Goal: Task Accomplishment & Management: Use online tool/utility

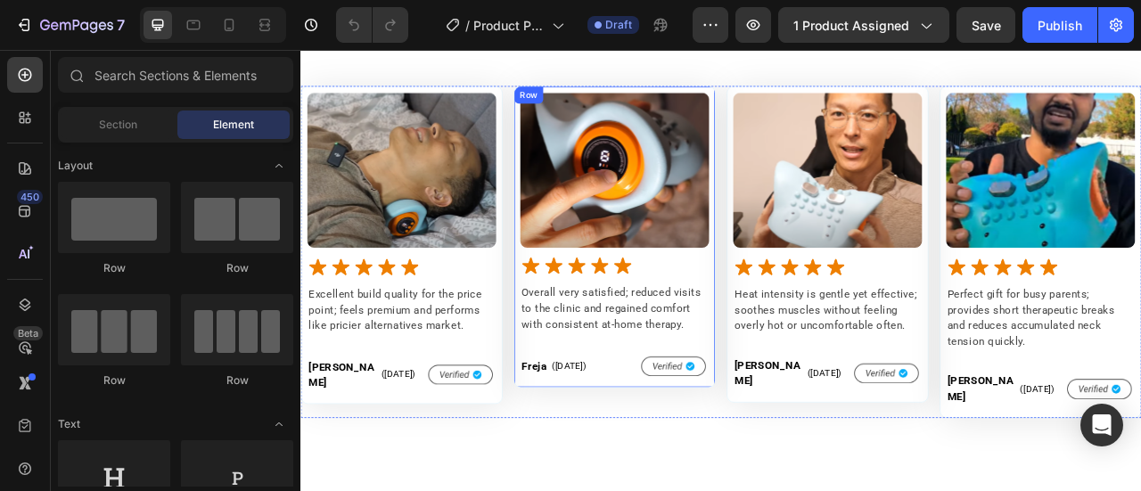
scroll to position [1515, 0]
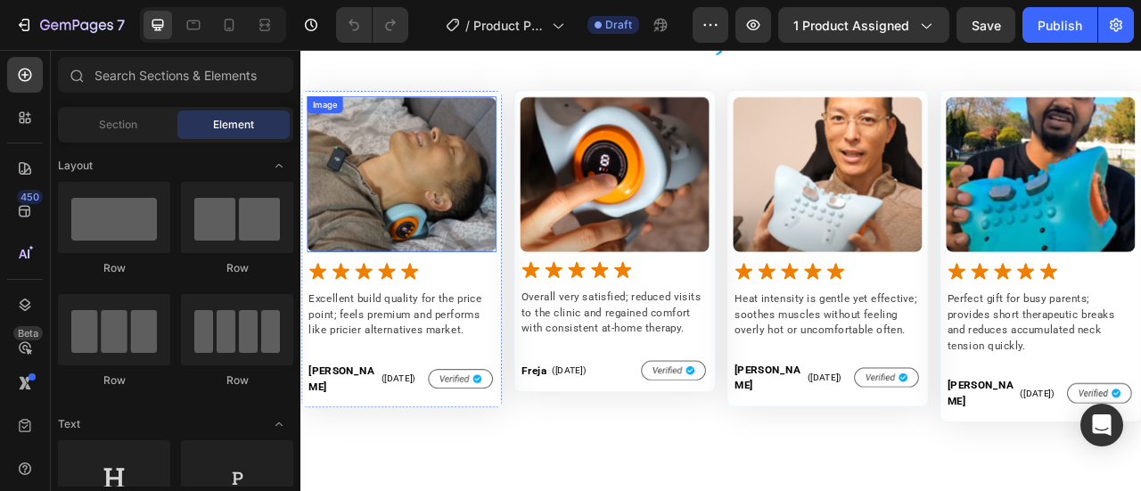
click at [411, 195] on img at bounding box center [428, 207] width 241 height 197
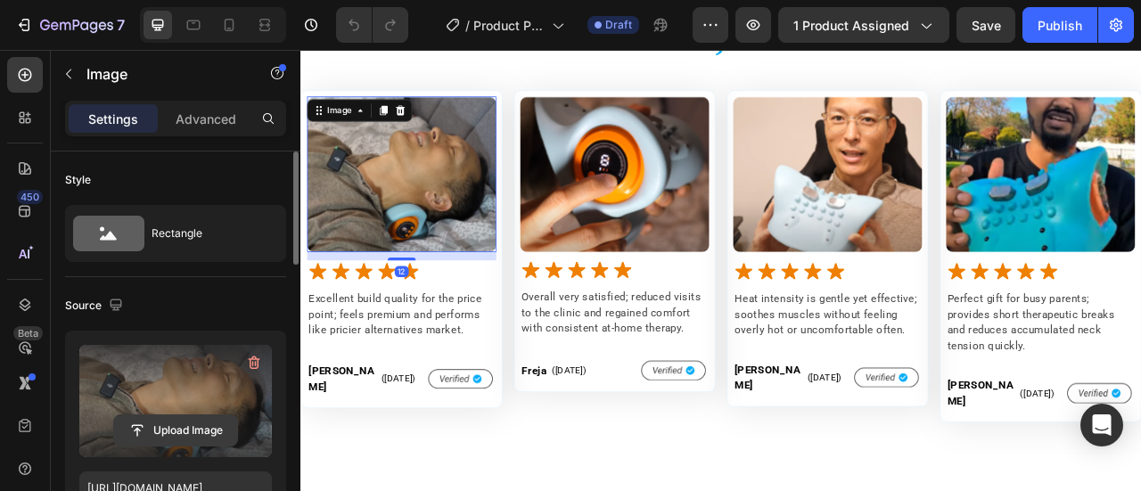
click at [160, 429] on input "file" at bounding box center [175, 430] width 123 height 30
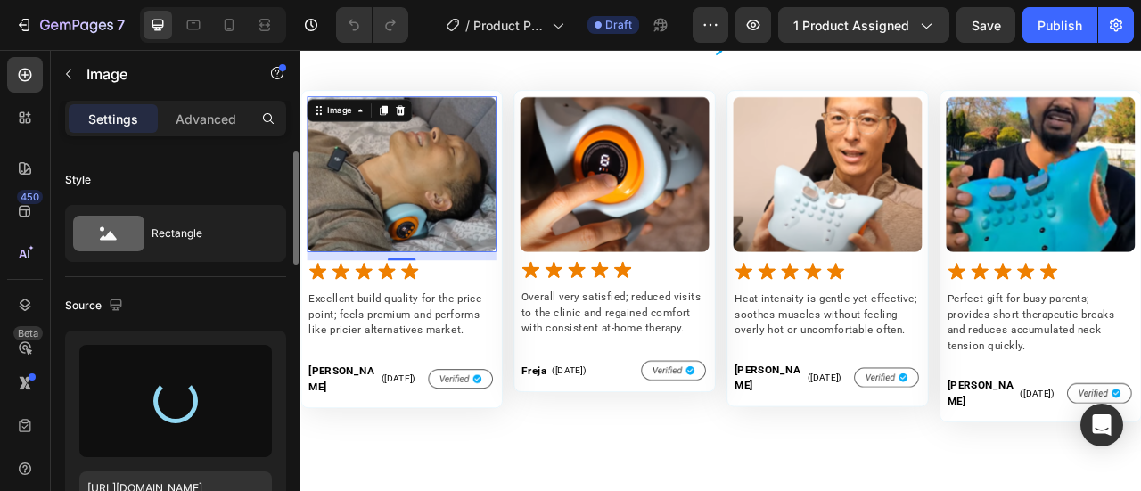
type input "[URL][DOMAIN_NAME]"
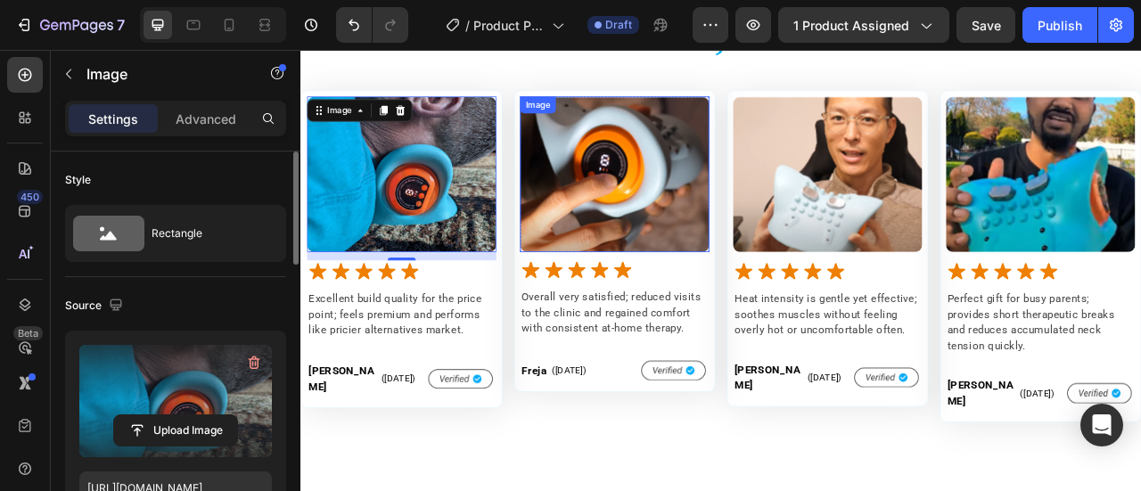
click at [695, 219] on img at bounding box center [699, 207] width 241 height 197
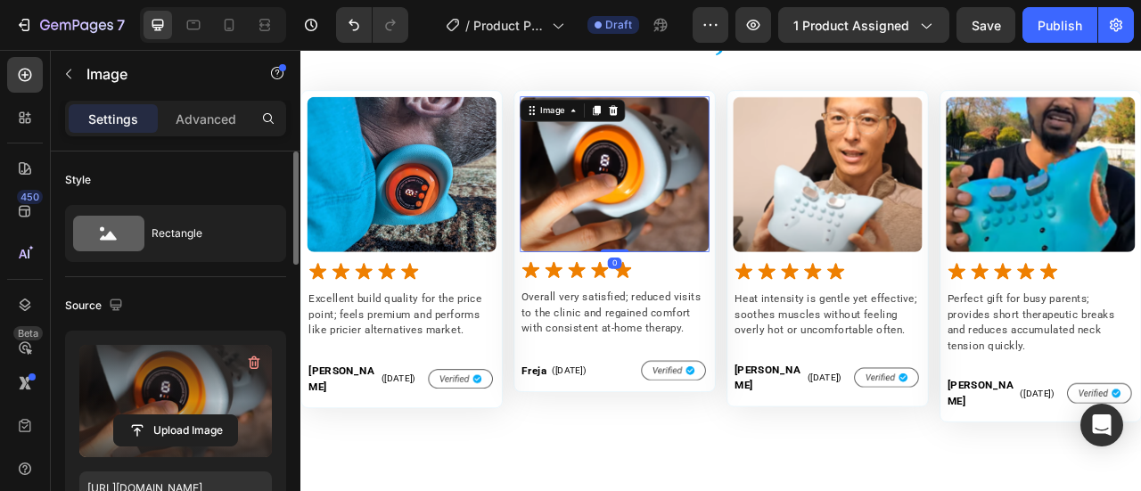
click at [184, 405] on label at bounding box center [175, 401] width 192 height 112
click at [184, 415] on input "file" at bounding box center [175, 430] width 123 height 30
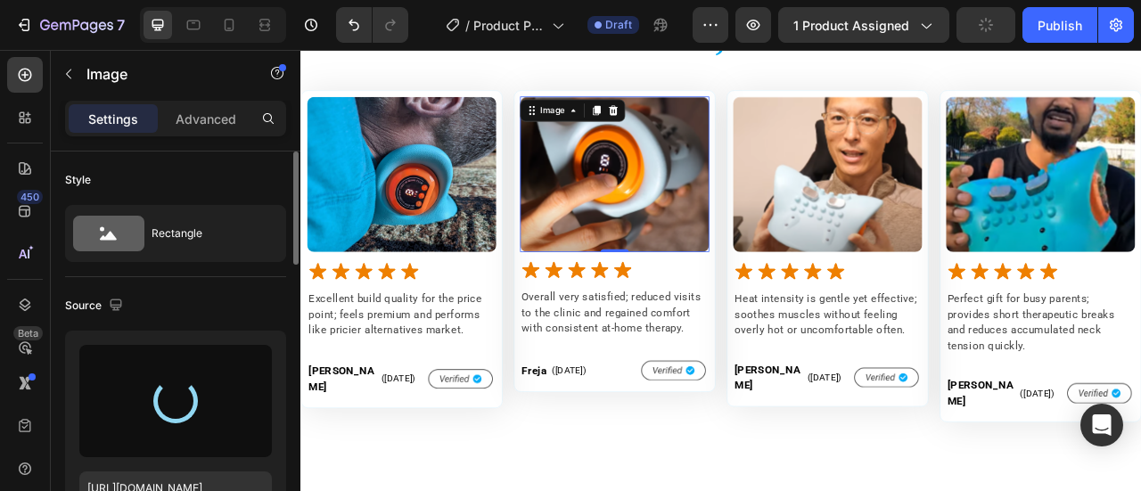
scroll to position [178, 0]
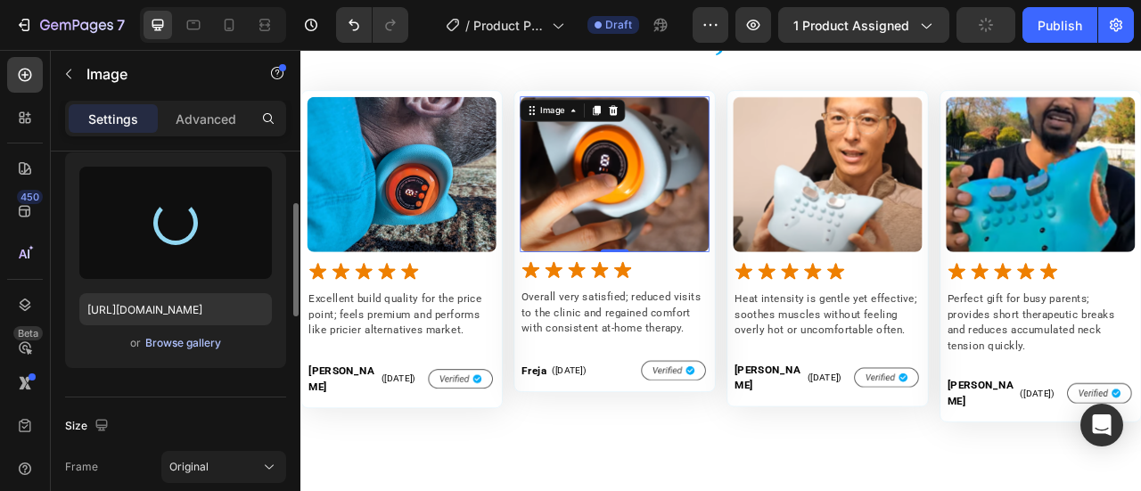
click at [180, 345] on div "Browse gallery" at bounding box center [183, 343] width 76 height 16
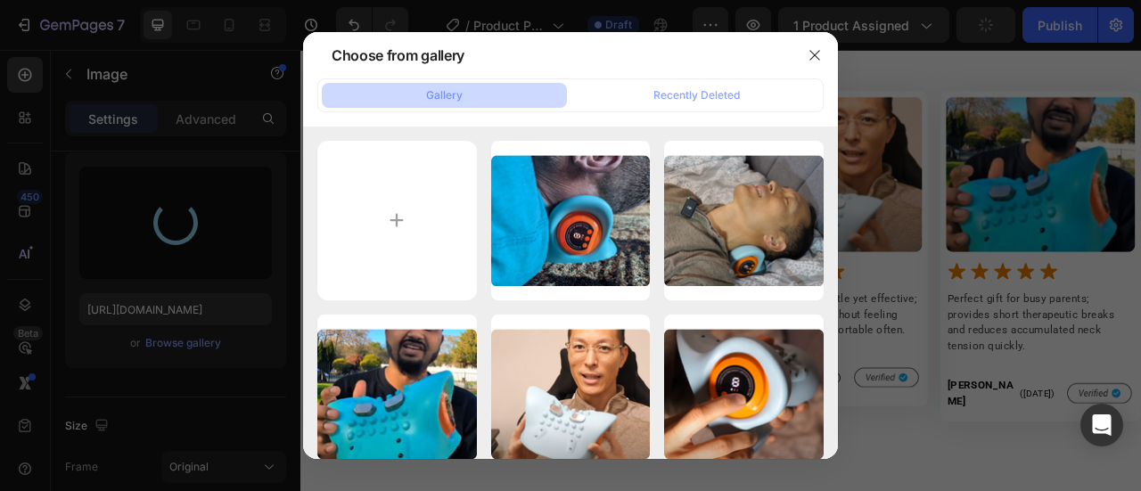
type input "C:\fakepath\Rectangle 240648134 (8).png"
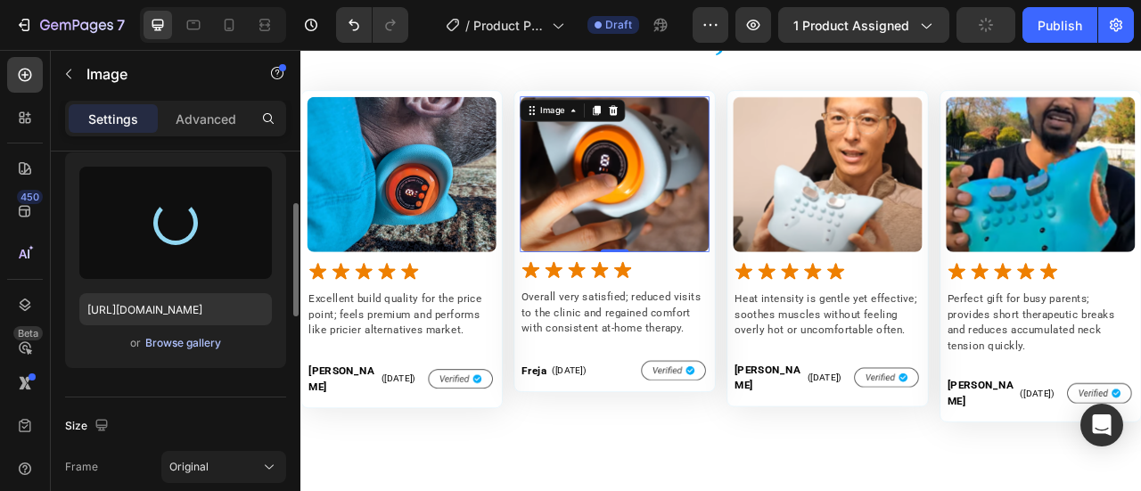
click at [180, 341] on div "Browse gallery" at bounding box center [183, 343] width 76 height 16
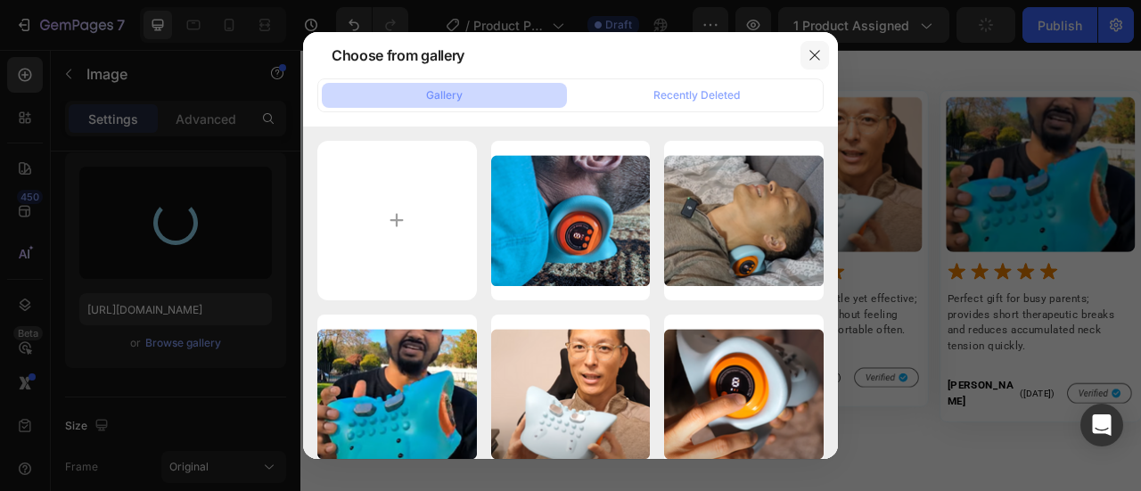
click at [815, 45] on button "button" at bounding box center [814, 55] width 29 height 29
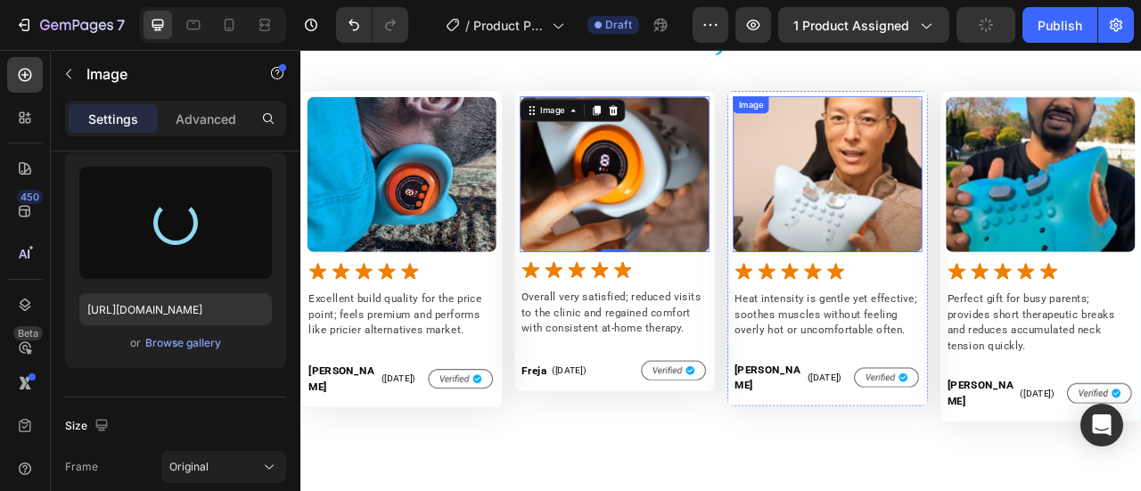
click at [931, 231] on img at bounding box center [970, 207] width 241 height 197
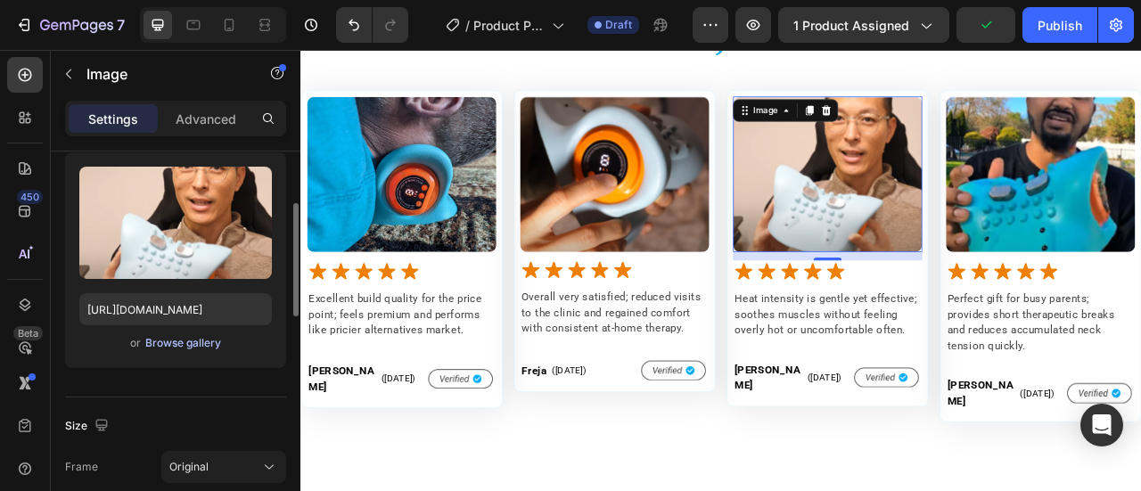
click at [155, 343] on div "Browse gallery" at bounding box center [183, 343] width 76 height 16
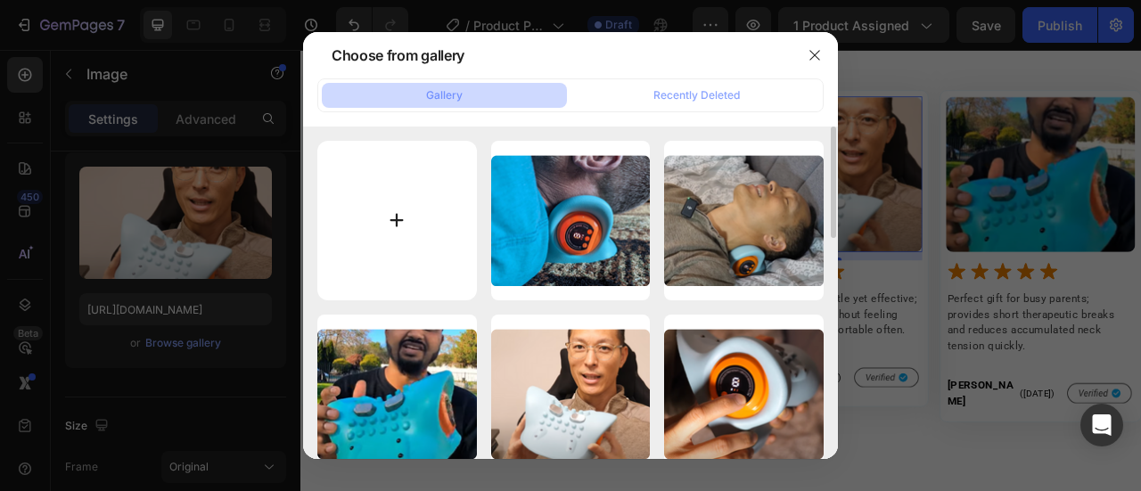
click at [399, 220] on input "file" at bounding box center [397, 221] width 160 height 160
type input "C:\fakepath\Rectangle 240648134 (8).png"
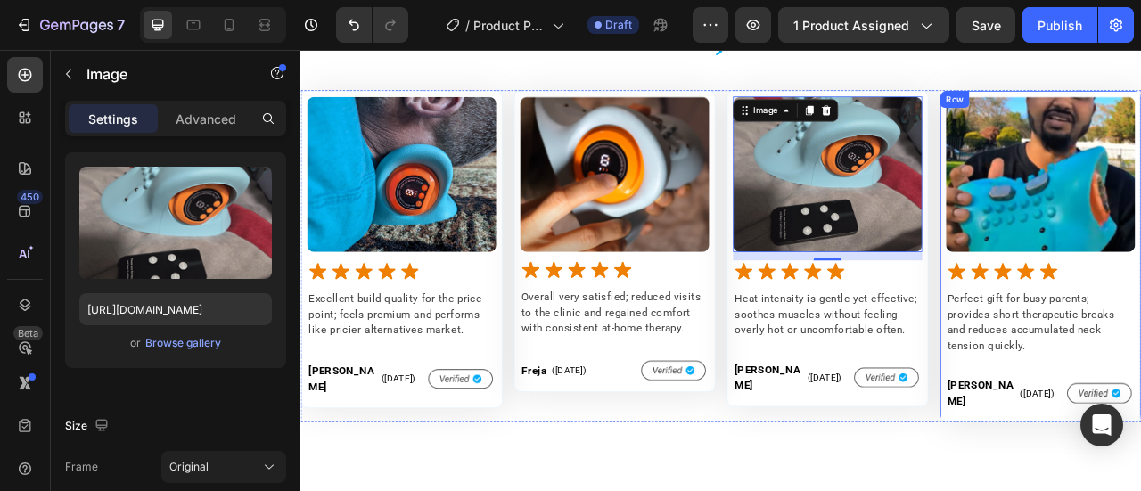
type input "[URL][DOMAIN_NAME]"
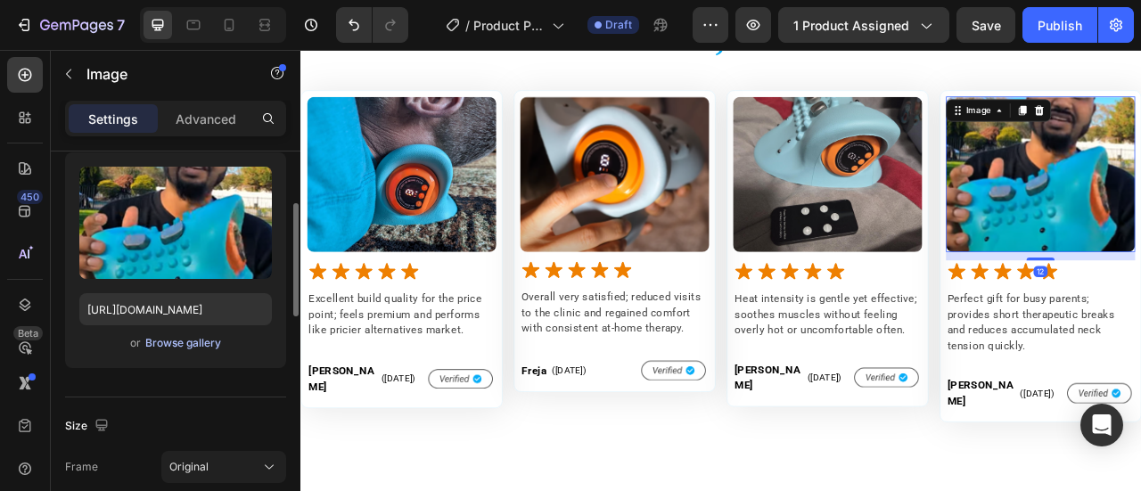
click at [161, 341] on div "Browse gallery" at bounding box center [183, 343] width 76 height 16
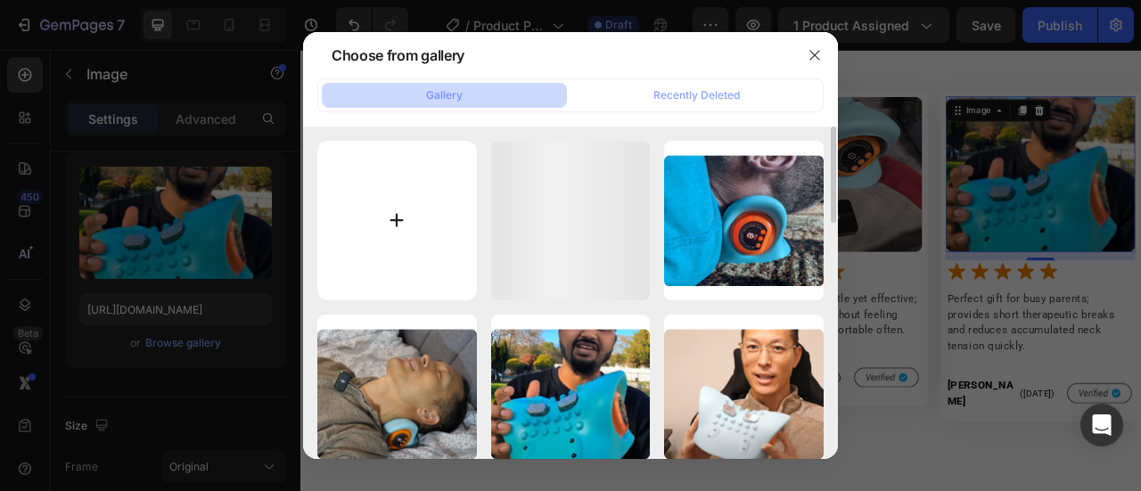
click at [412, 221] on input "file" at bounding box center [397, 221] width 160 height 160
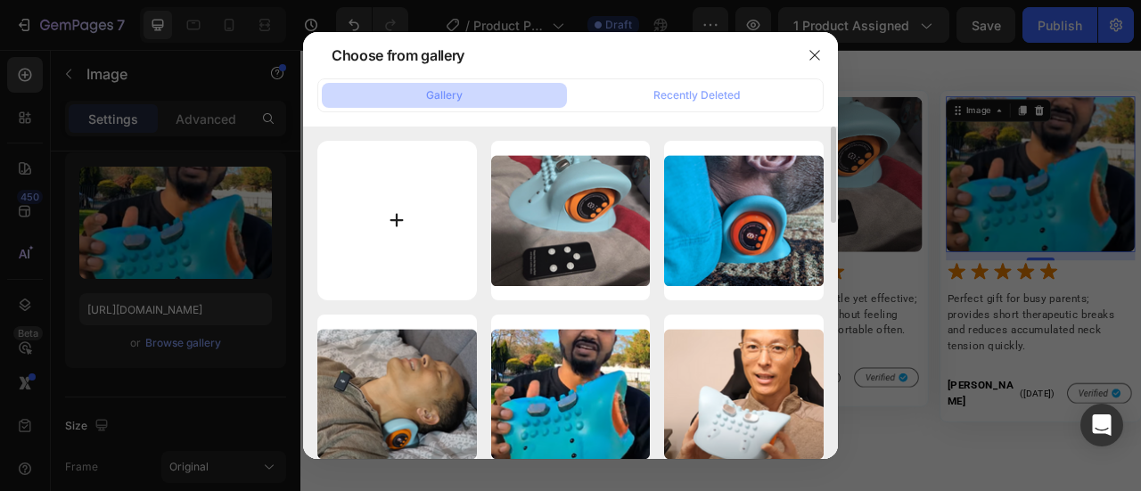
type input "C:\fakepath\Rectangle 240648134 (9).png"
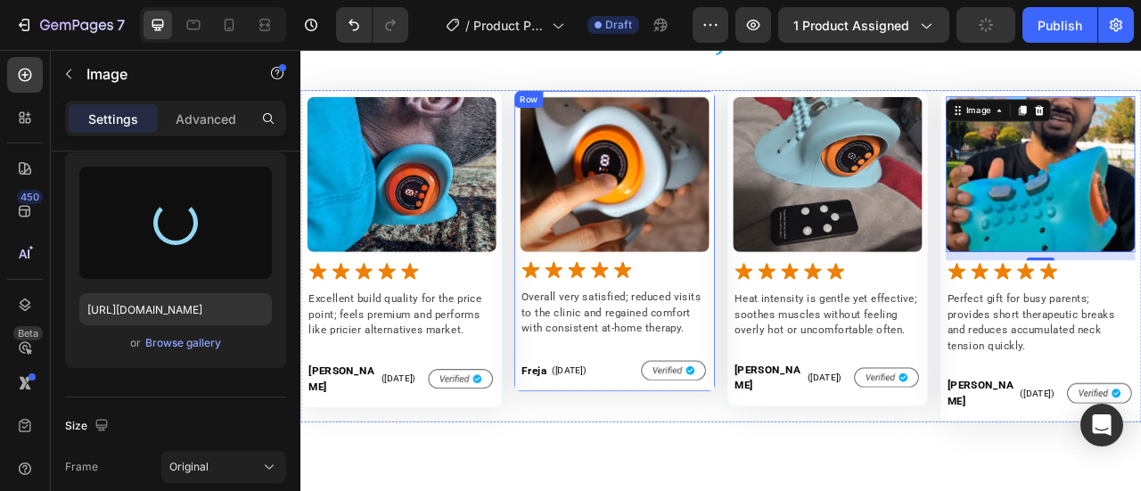
type input "[URL][DOMAIN_NAME]"
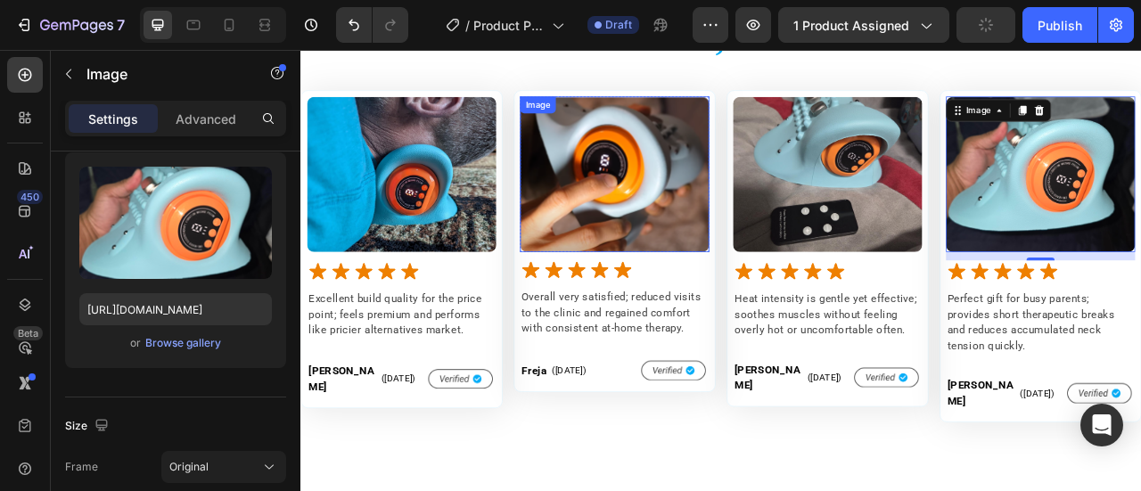
click at [702, 196] on img at bounding box center [699, 207] width 241 height 197
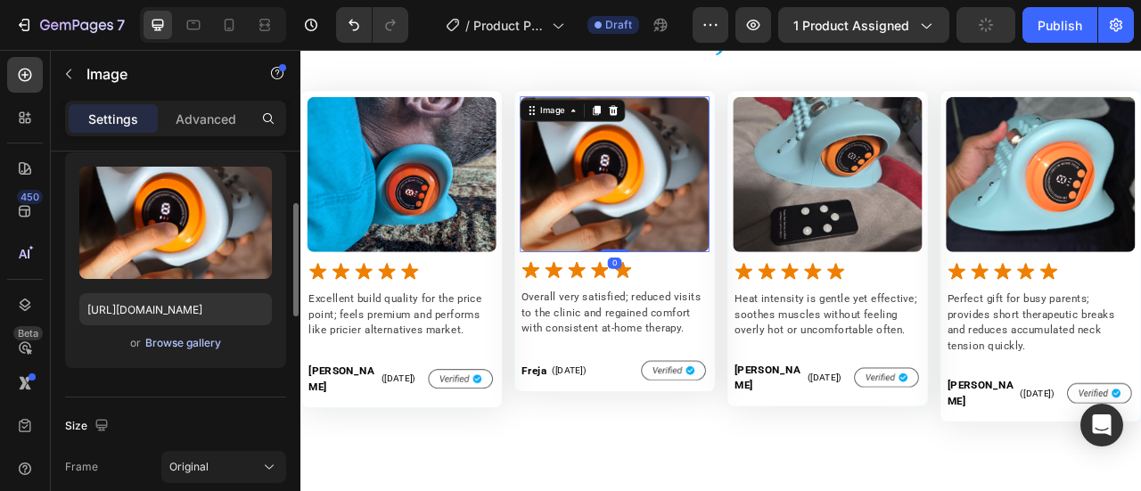
click at [169, 343] on div "Browse gallery" at bounding box center [183, 343] width 76 height 16
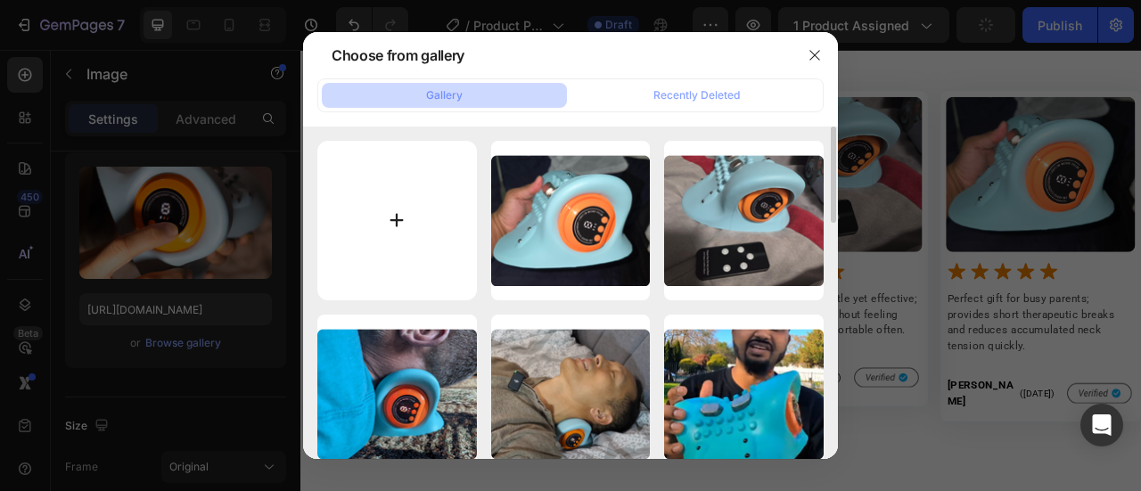
click at [405, 233] on input "file" at bounding box center [397, 221] width 160 height 160
type input "C:\fakepath\Rectangle 240648134 (7).png"
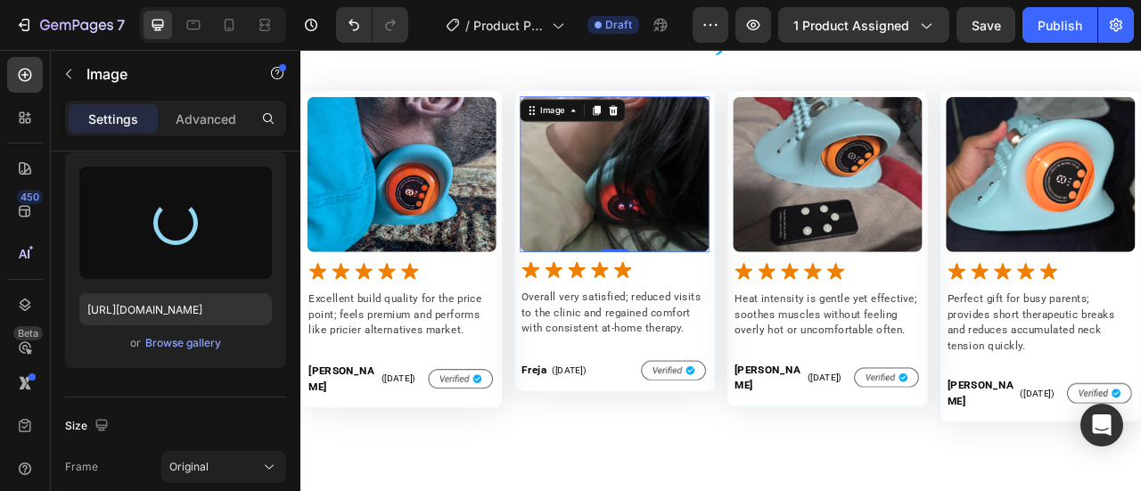
type input "[URL][DOMAIN_NAME]"
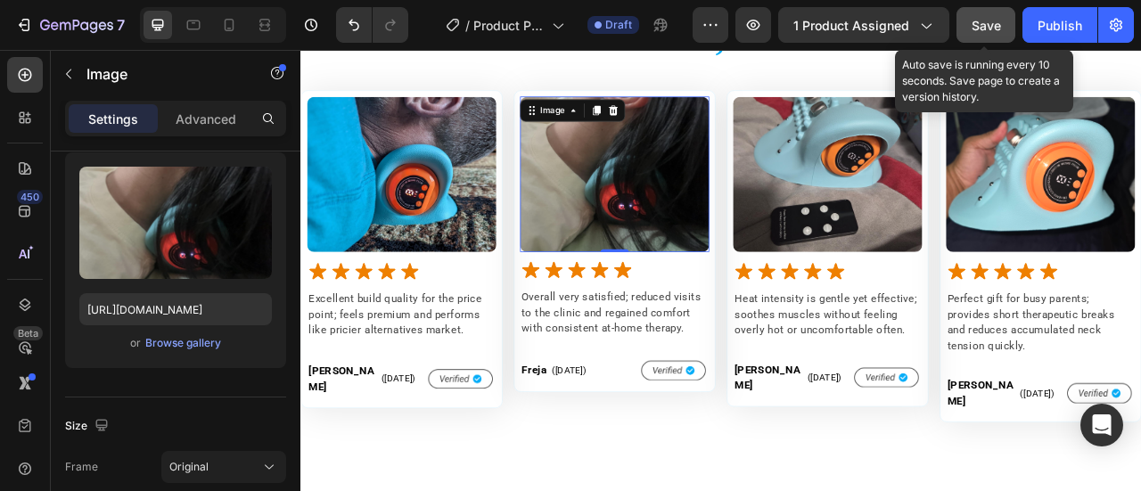
click at [984, 19] on span "Save" at bounding box center [985, 25] width 29 height 15
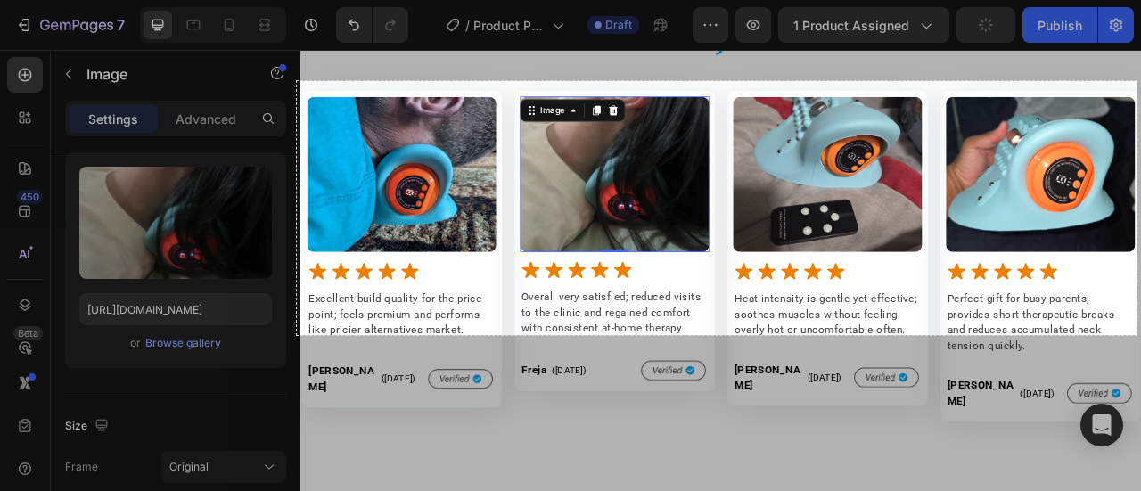
drag, startPoint x: 297, startPoint y: 81, endPoint x: 1136, endPoint y: 335, distance: 877.1
click at [1136, 335] on div "942 X 285" at bounding box center [570, 245] width 1141 height 491
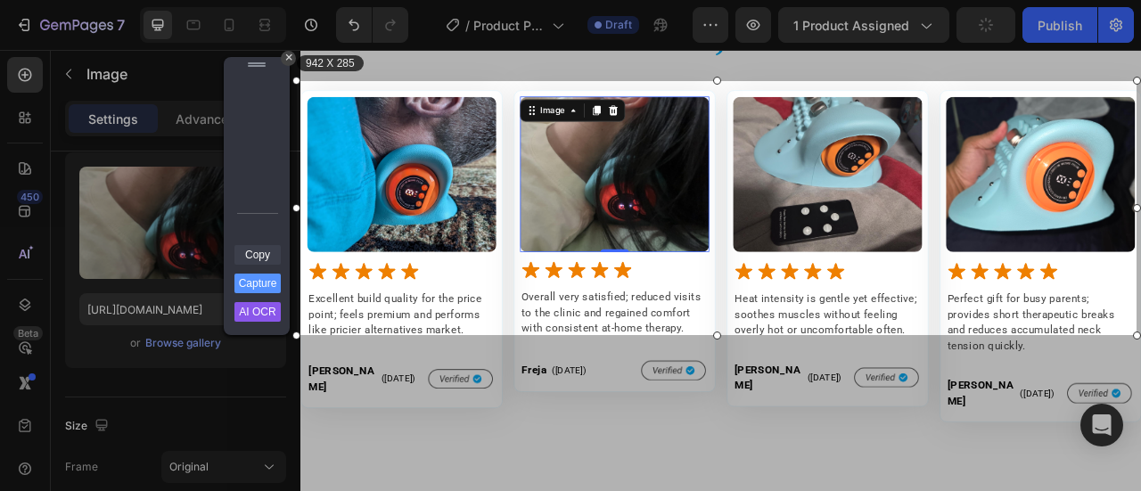
click at [256, 257] on link "Copy" at bounding box center [257, 255] width 46 height 20
